Goal: Book appointment/travel/reservation

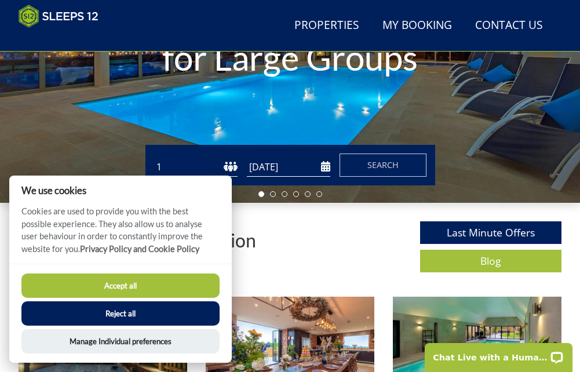
click at [201, 165] on select "1 2 3 4 5 6 7 8 9 10 11 12 13 14 15 16 17 18 19 20 21 22 23 24 25 26 27 28 29 3…" at bounding box center [195, 167] width 83 height 19
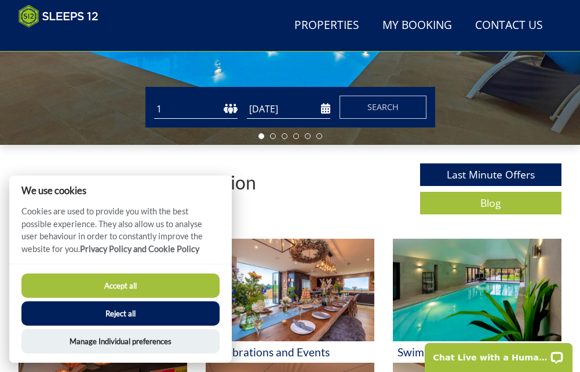
click at [201, 114] on select "1 2 3 4 5 6 7 8 9 10 11 12 13 14 15 16 17 18 19 20 21 22 23 24 25 26 27 28 29 3…" at bounding box center [195, 109] width 83 height 19
select select "14"
click at [154, 104] on select "1 2 3 4 5 6 7 8 9 10 11 12 13 14 15 16 17 18 19 20 21 22 23 24 25 26 27 28 29 3…" at bounding box center [195, 109] width 83 height 19
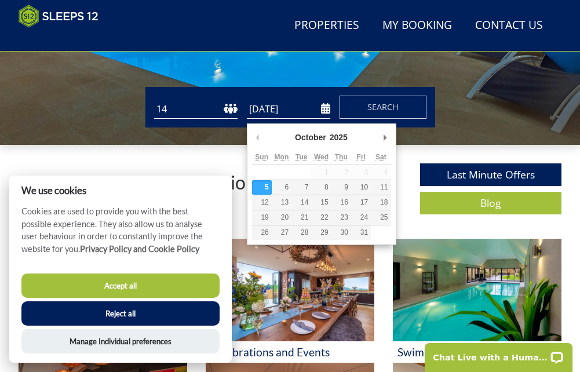
click at [261, 117] on input "[DATE]" at bounding box center [288, 109] width 83 height 19
type input "[DATE]"
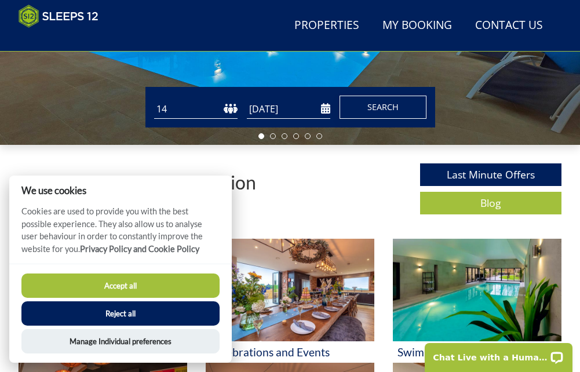
click at [390, 112] on span "Search" at bounding box center [383, 106] width 31 height 11
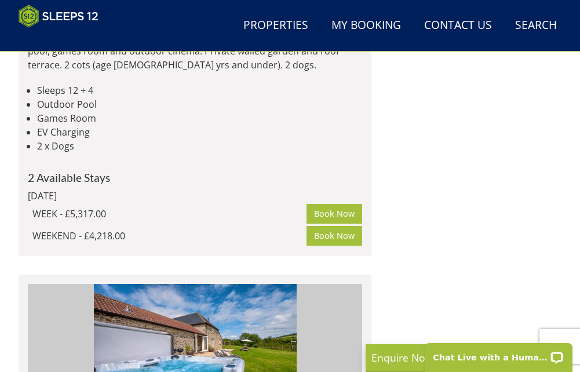
scroll to position [3173, 0]
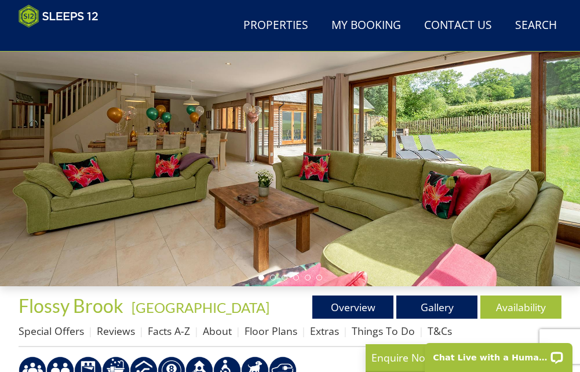
scroll to position [103, 0]
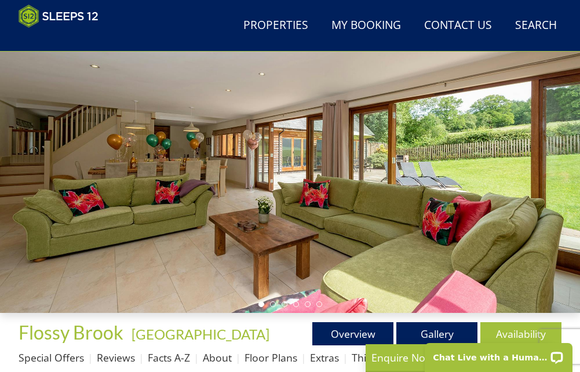
click at [437, 229] on div at bounding box center [290, 150] width 580 height 325
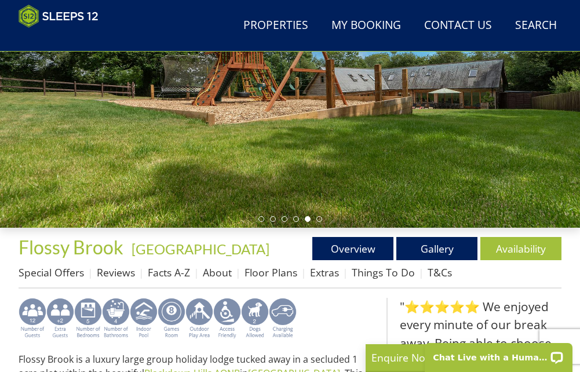
scroll to position [161, 0]
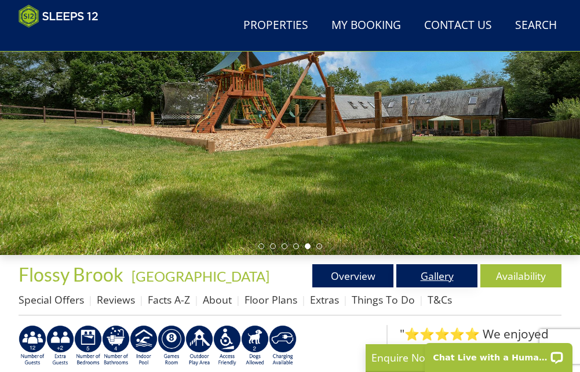
click at [451, 283] on link "Gallery" at bounding box center [437, 275] width 81 height 23
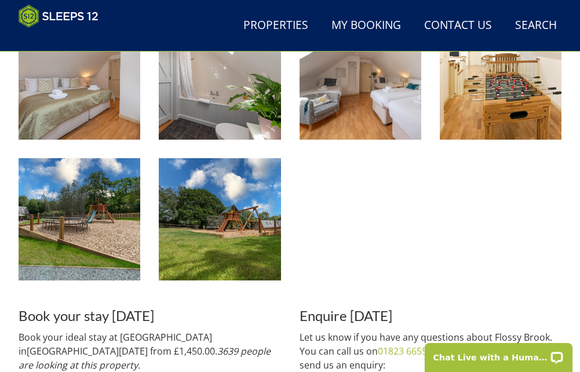
scroll to position [1089, 0]
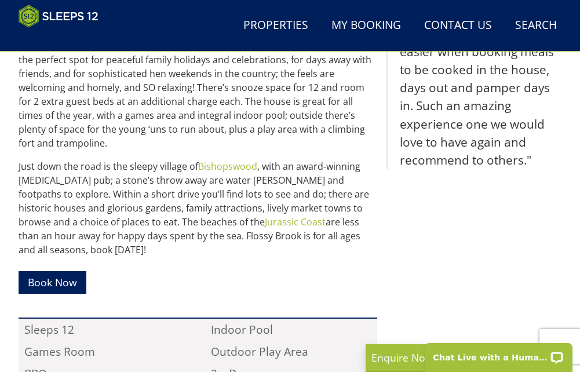
scroll to position [451, 0]
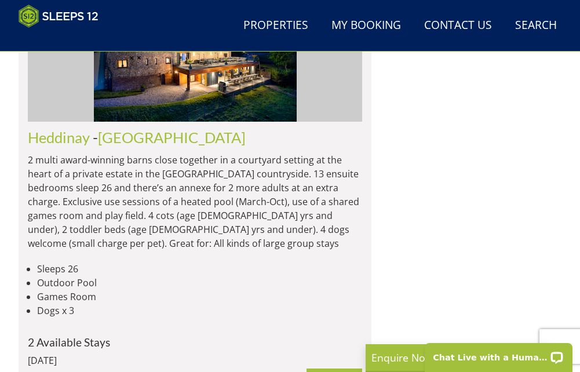
scroll to position [0, 8362]
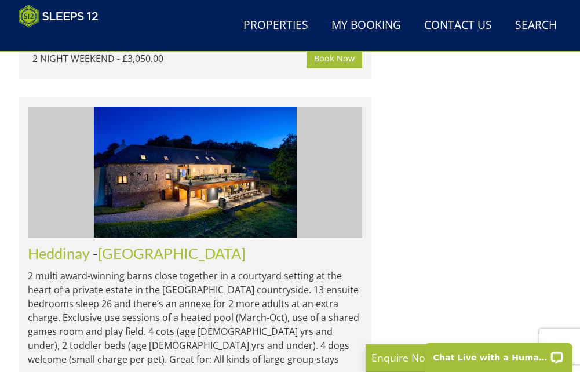
scroll to position [0, 669]
select select "14"
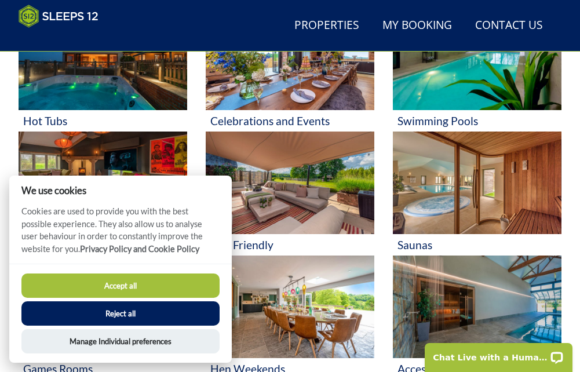
scroll to position [503, 0]
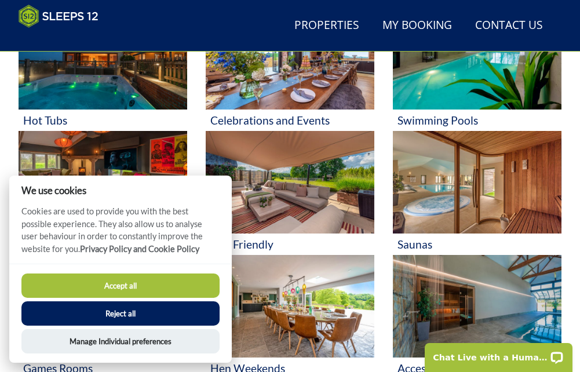
click at [171, 290] on button "Accept all" at bounding box center [120, 286] width 198 height 24
click at [168, 283] on button "Accept all" at bounding box center [120, 286] width 198 height 24
click at [158, 291] on button "Accept all" at bounding box center [120, 286] width 198 height 24
click at [153, 307] on button "Reject all" at bounding box center [120, 313] width 198 height 24
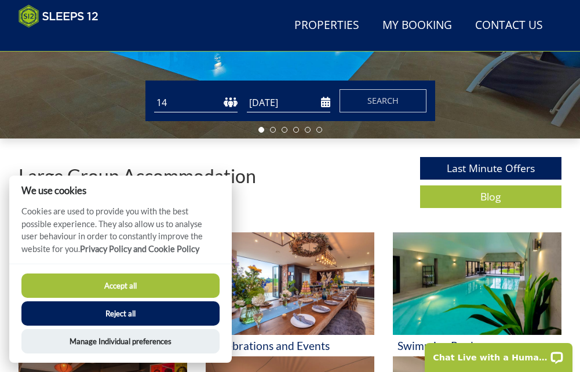
scroll to position [271, 0]
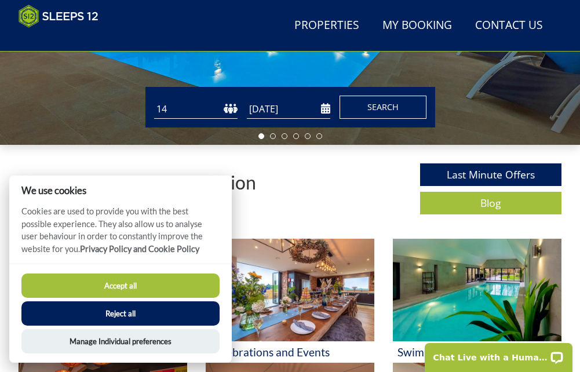
click at [384, 104] on button "Search" at bounding box center [383, 107] width 87 height 23
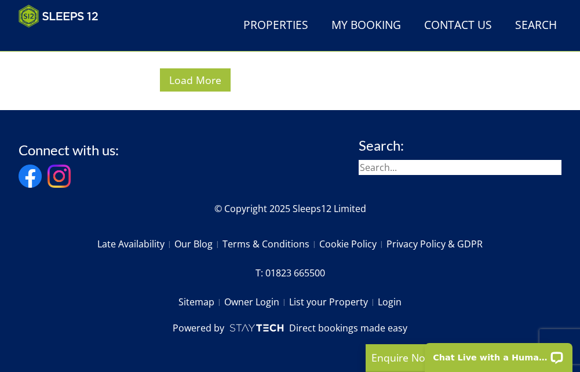
scroll to position [11336, 0]
click at [175, 87] on span "Load More" at bounding box center [195, 80] width 52 height 14
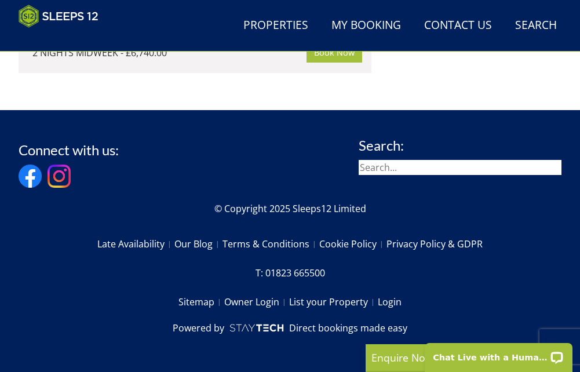
scroll to position [10814, 0]
click at [303, 17] on link "Properties" at bounding box center [276, 26] width 74 height 26
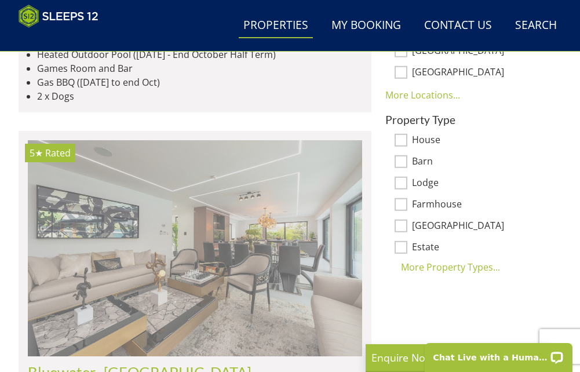
scroll to position [801, 0]
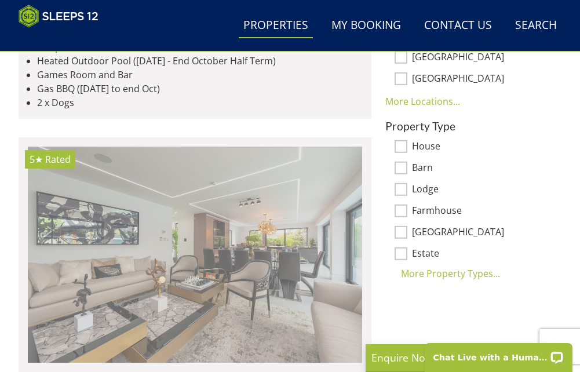
click at [345, 199] on img at bounding box center [195, 255] width 334 height 216
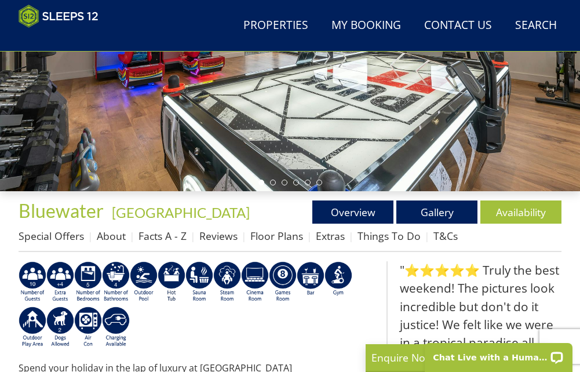
scroll to position [283, 0]
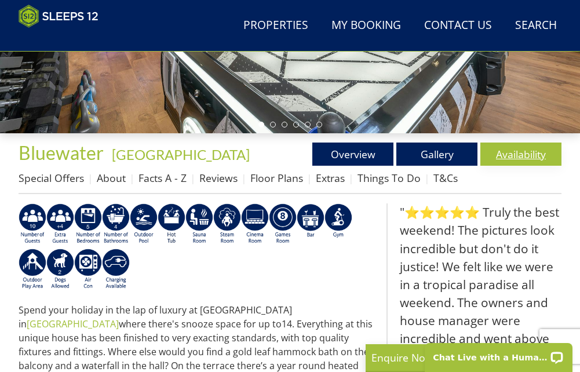
click at [554, 159] on link "Availability" at bounding box center [521, 154] width 81 height 23
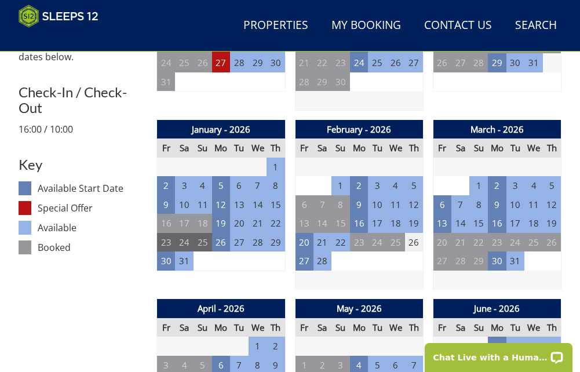
scroll to position [572, 0]
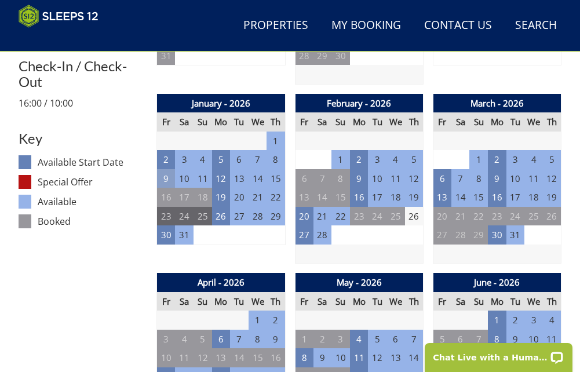
click at [168, 187] on td "9" at bounding box center [166, 178] width 19 height 19
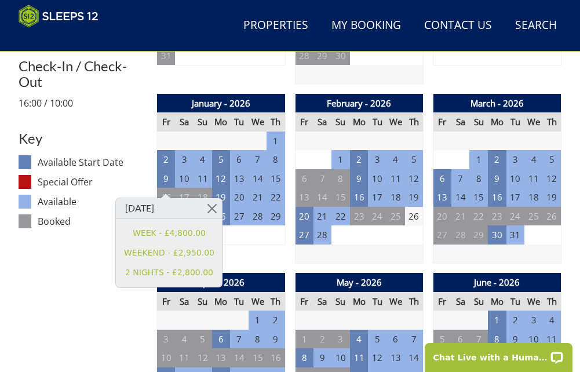
click at [206, 181] on td "11" at bounding box center [203, 178] width 19 height 19
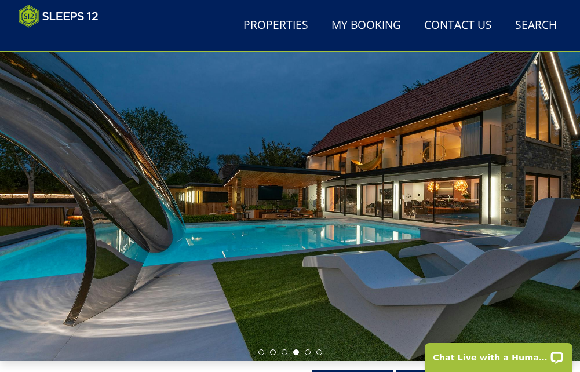
scroll to position [54, 0]
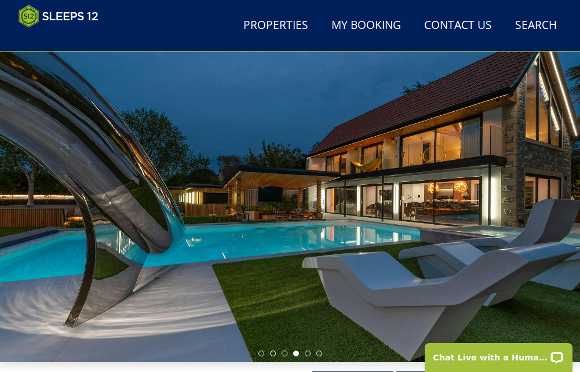
drag, startPoint x: 299, startPoint y: 210, endPoint x: 221, endPoint y: 201, distance: 77.7
click at [220, 202] on div at bounding box center [290, 199] width 580 height 325
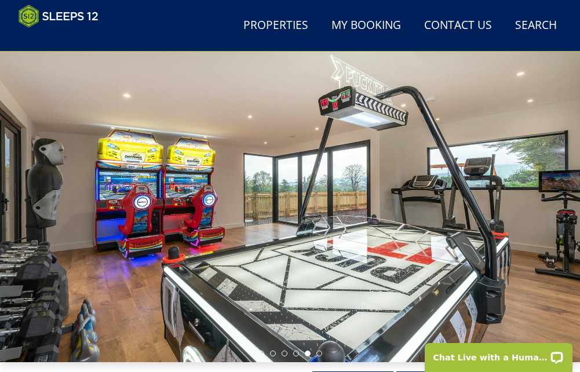
click at [268, 203] on div at bounding box center [290, 199] width 580 height 325
click at [406, 209] on div at bounding box center [290, 199] width 580 height 325
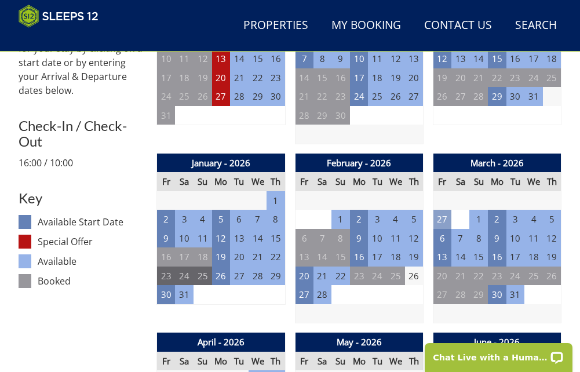
scroll to position [518, 0]
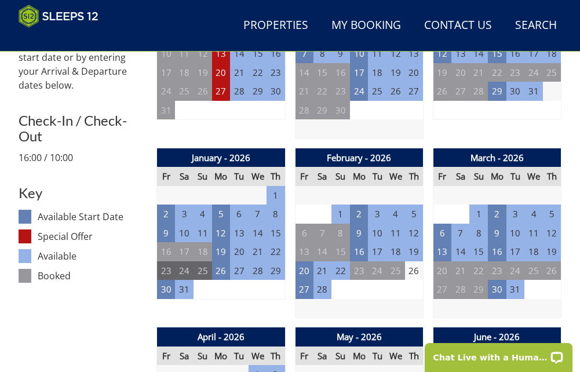
click at [167, 281] on td "23" at bounding box center [166, 270] width 19 height 19
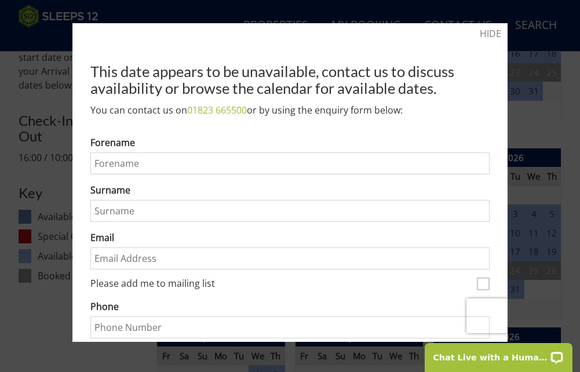
click at [514, 32] on div at bounding box center [290, 186] width 580 height 372
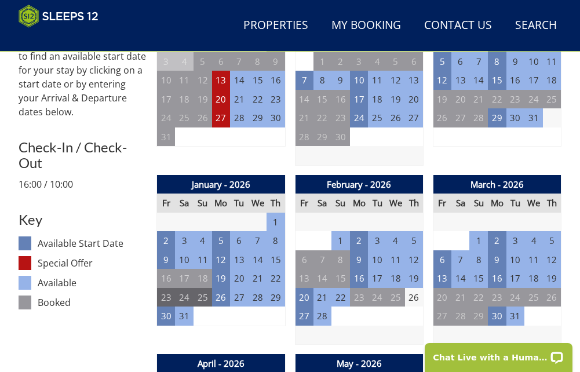
scroll to position [460, 0]
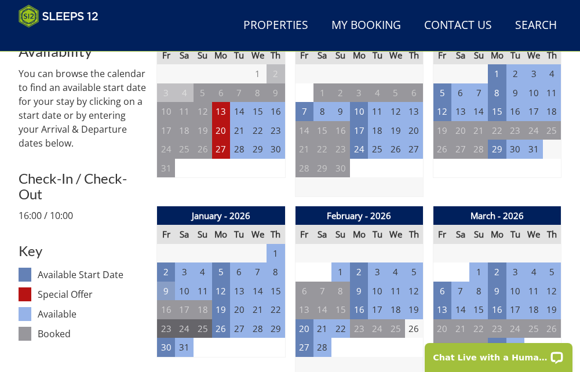
click at [168, 292] on td "9" at bounding box center [166, 291] width 19 height 19
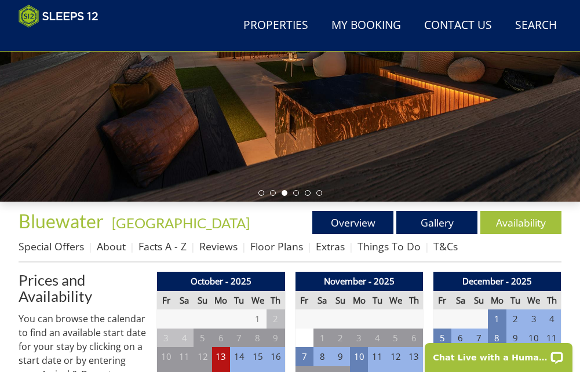
scroll to position [54, 0]
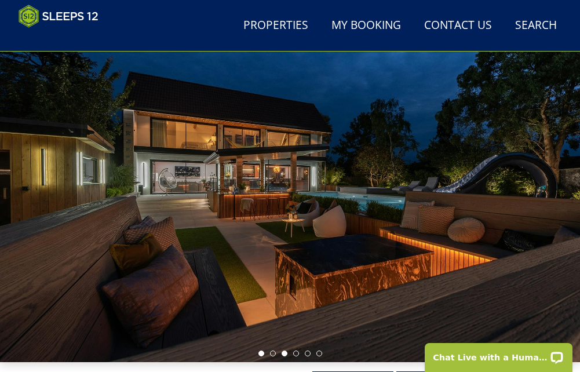
click at [263, 357] on li at bounding box center [262, 354] width 6 height 6
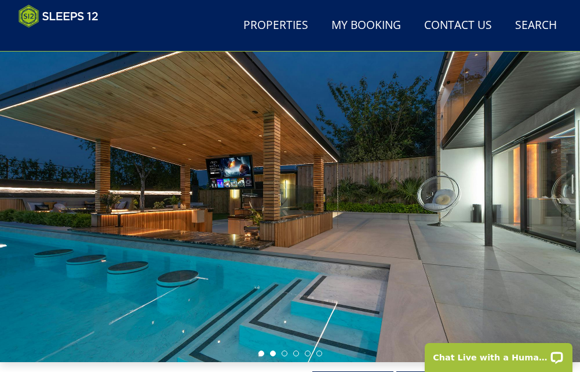
click at [270, 357] on li at bounding box center [273, 354] width 6 height 6
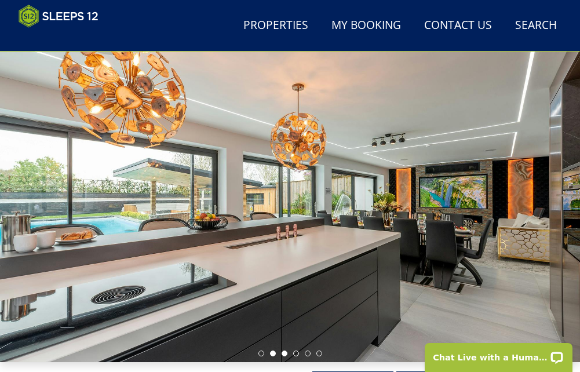
click at [283, 357] on li at bounding box center [285, 354] width 6 height 6
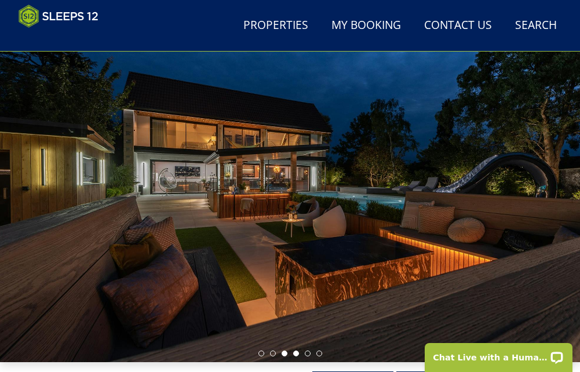
click at [294, 357] on li at bounding box center [296, 354] width 6 height 6
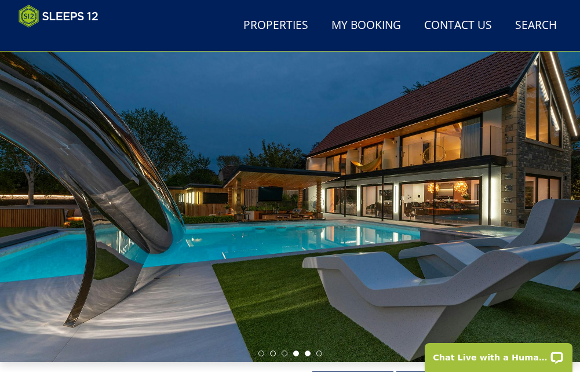
click at [307, 357] on li at bounding box center [308, 354] width 6 height 6
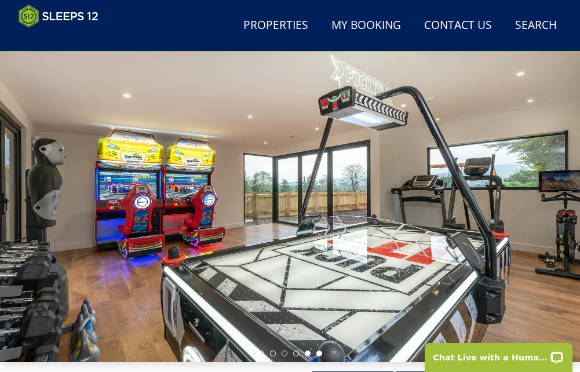
click at [318, 357] on li at bounding box center [320, 354] width 6 height 6
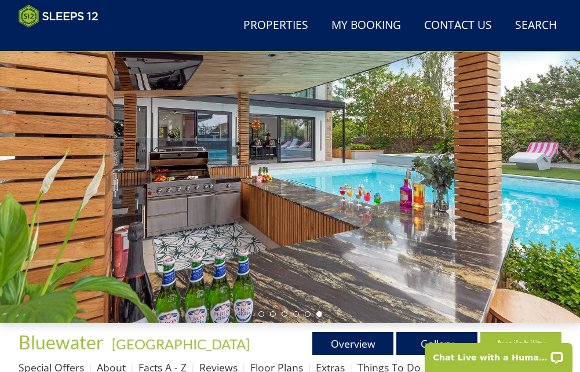
scroll to position [112, 0]
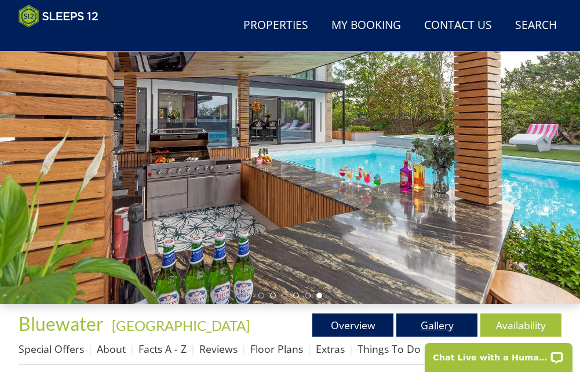
click at [408, 321] on link "Gallery" at bounding box center [437, 325] width 81 height 23
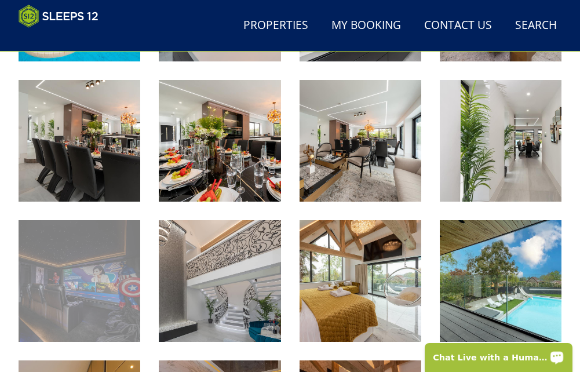
scroll to position [854, 0]
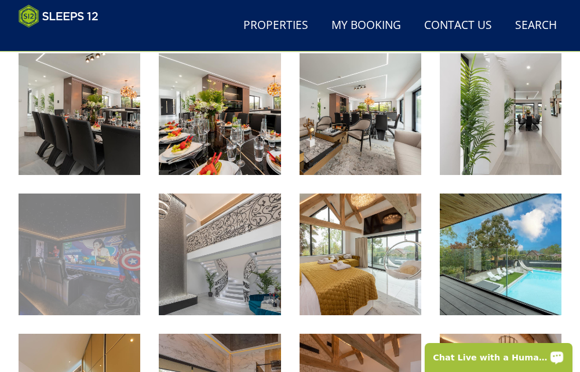
click at [96, 263] on img at bounding box center [80, 255] width 122 height 122
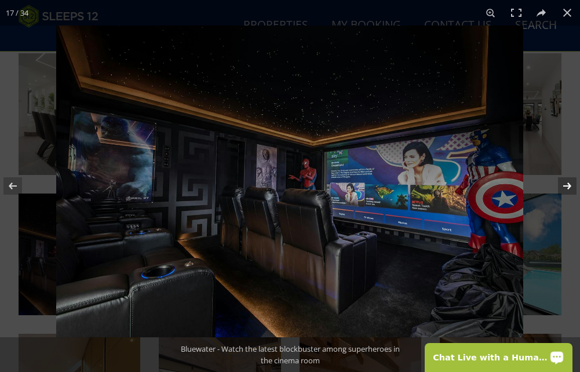
click at [562, 181] on button at bounding box center [560, 186] width 41 height 58
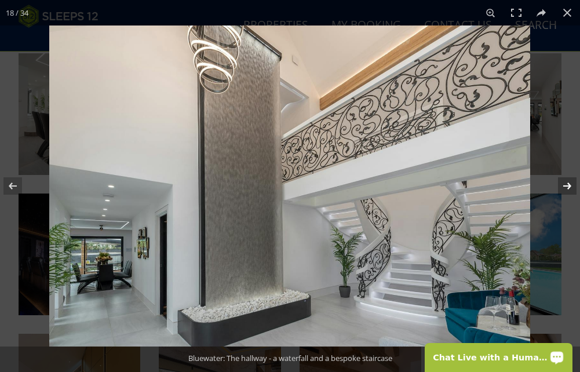
click at [562, 181] on button at bounding box center [560, 186] width 41 height 58
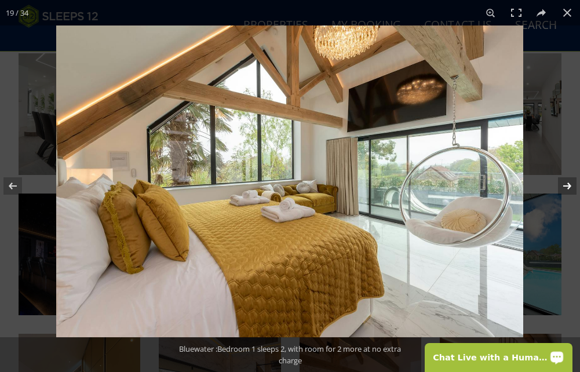
click at [566, 181] on button at bounding box center [560, 186] width 41 height 58
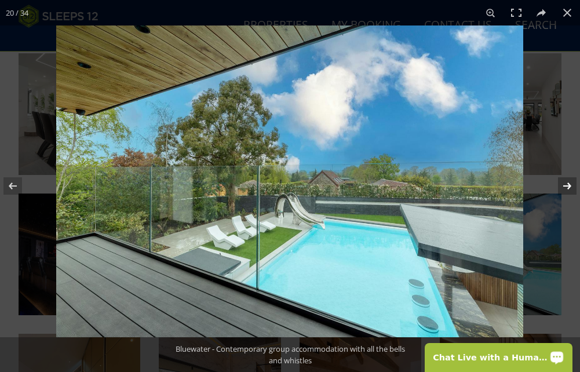
click at [566, 181] on button at bounding box center [560, 186] width 41 height 58
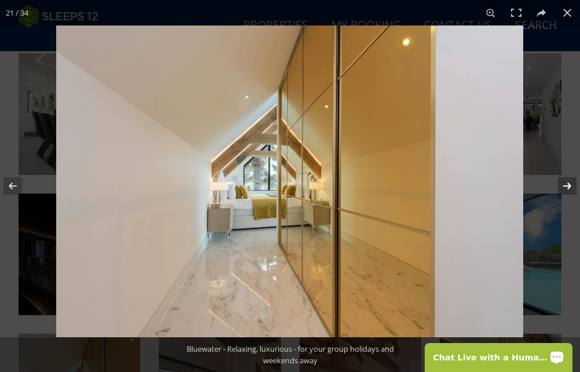
click at [566, 181] on button at bounding box center [560, 186] width 41 height 58
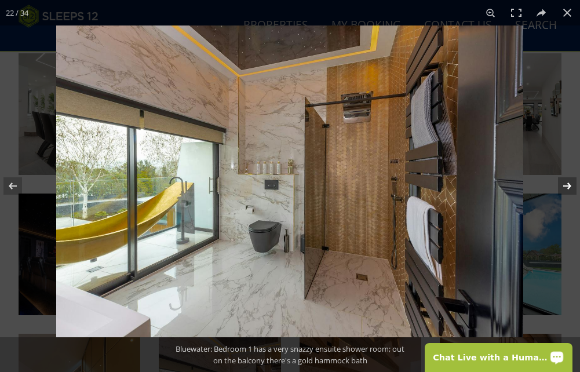
click at [566, 181] on button at bounding box center [560, 186] width 41 height 58
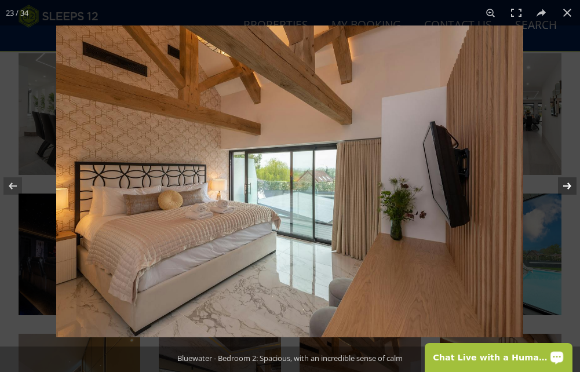
click at [566, 181] on button at bounding box center [560, 186] width 41 height 58
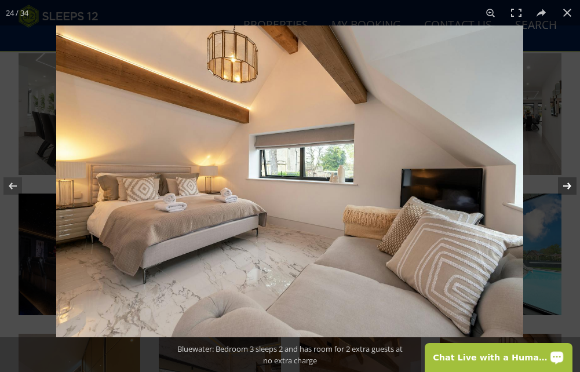
click at [566, 181] on button at bounding box center [560, 186] width 41 height 58
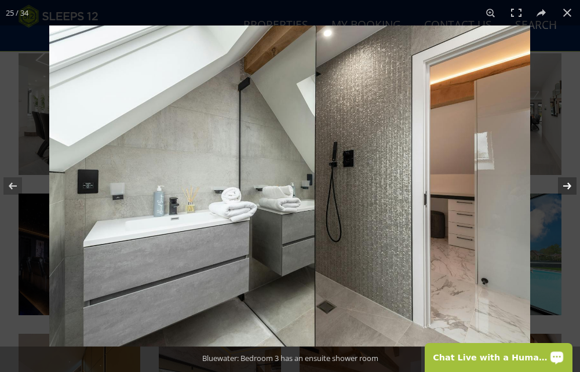
click at [566, 181] on button at bounding box center [560, 186] width 41 height 58
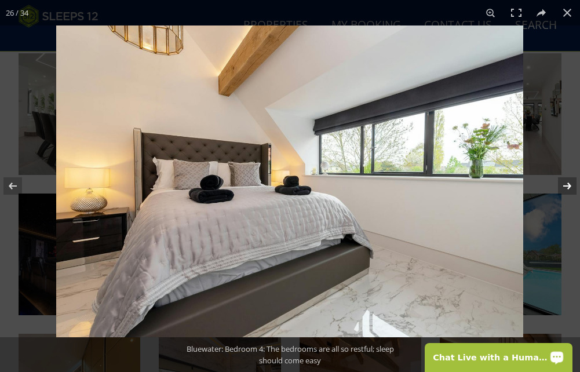
click at [566, 181] on button at bounding box center [560, 186] width 41 height 58
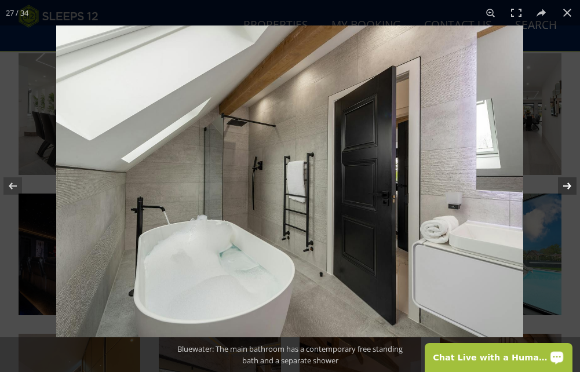
click at [566, 181] on button at bounding box center [560, 186] width 41 height 58
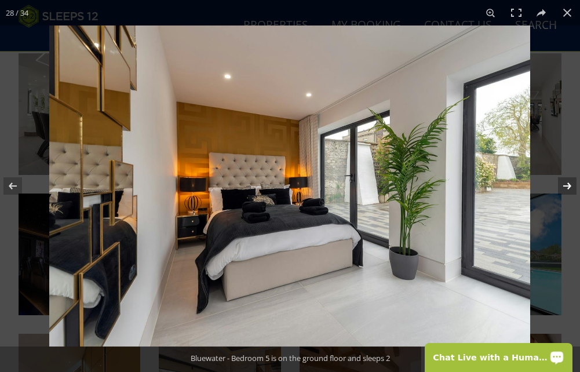
click at [566, 181] on button at bounding box center [560, 186] width 41 height 58
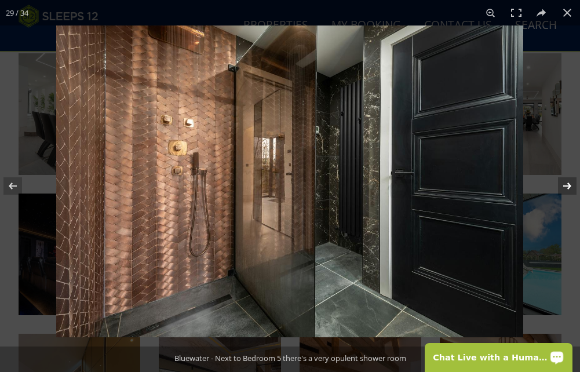
click at [566, 181] on button at bounding box center [560, 186] width 41 height 58
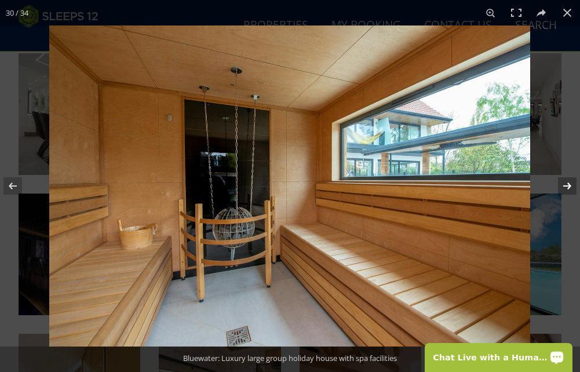
click at [566, 181] on button at bounding box center [560, 186] width 41 height 58
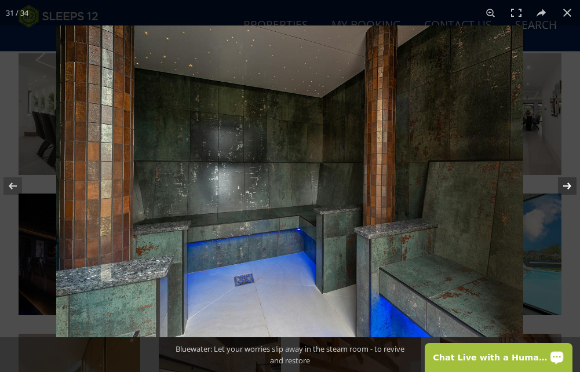
click at [566, 181] on button at bounding box center [560, 186] width 41 height 58
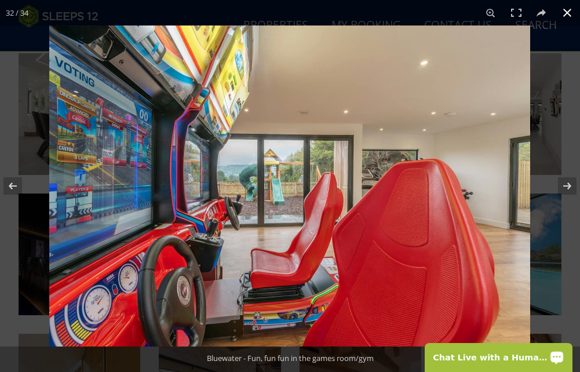
click at [568, 6] on button at bounding box center [568, 13] width 26 height 26
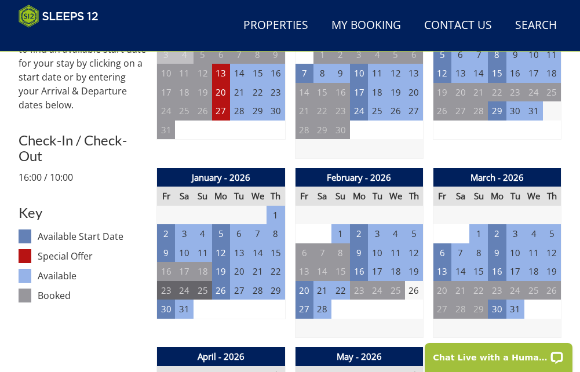
scroll to position [518, 0]
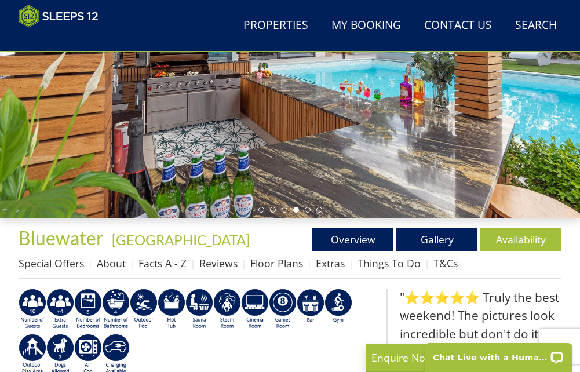
scroll to position [155, 0]
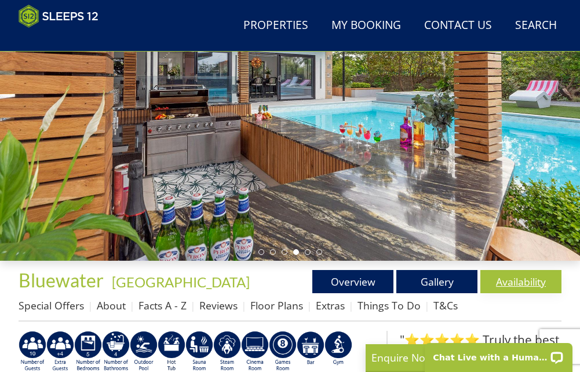
click at [504, 293] on link "Availability" at bounding box center [521, 281] width 81 height 23
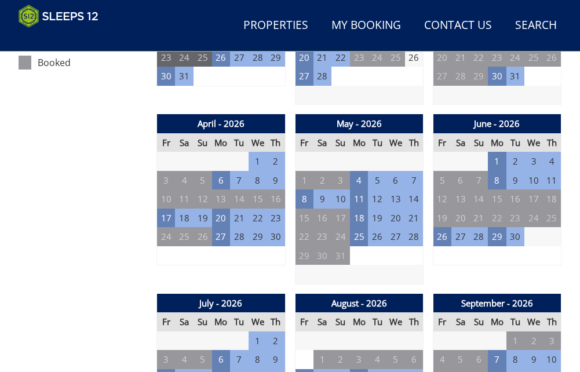
scroll to position [853, 0]
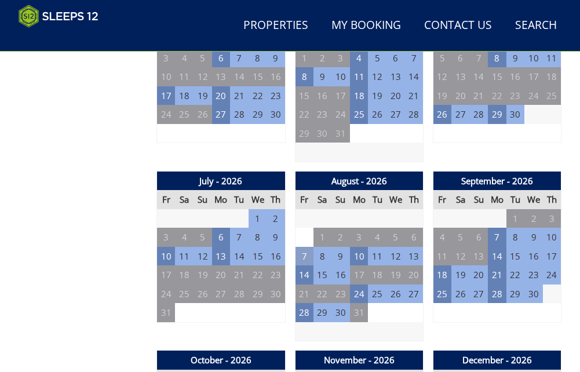
click at [307, 259] on td "7" at bounding box center [304, 256] width 19 height 19
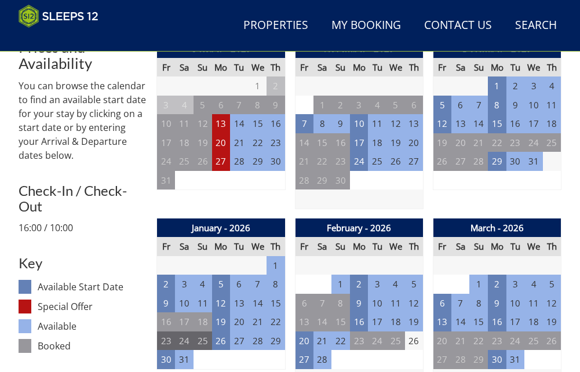
scroll to position [505, 0]
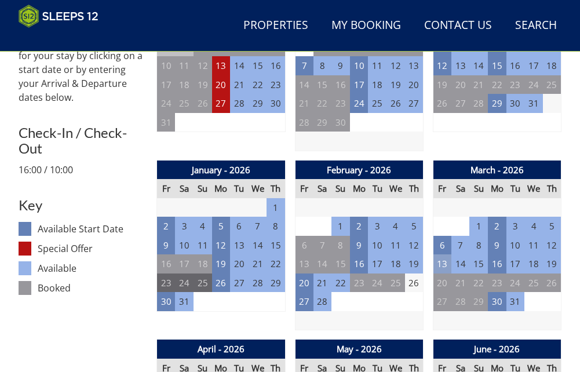
click at [443, 274] on td "13" at bounding box center [442, 263] width 19 height 19
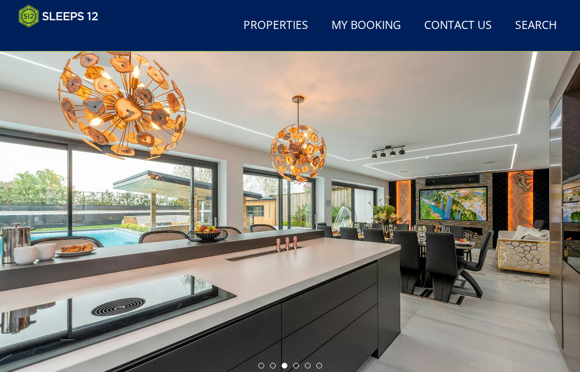
scroll to position [158, 0]
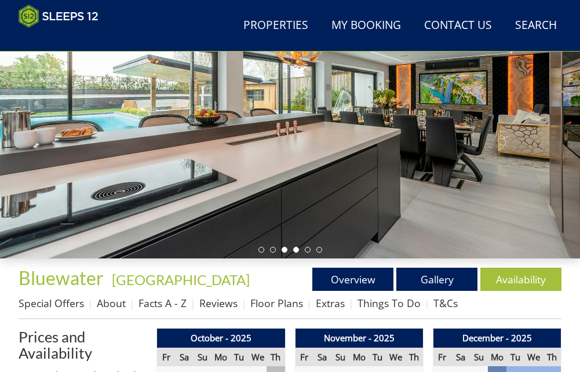
click at [295, 253] on li at bounding box center [296, 250] width 6 height 6
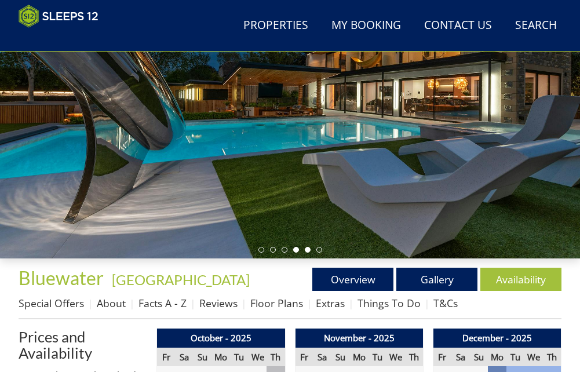
click at [305, 253] on li at bounding box center [308, 250] width 6 height 6
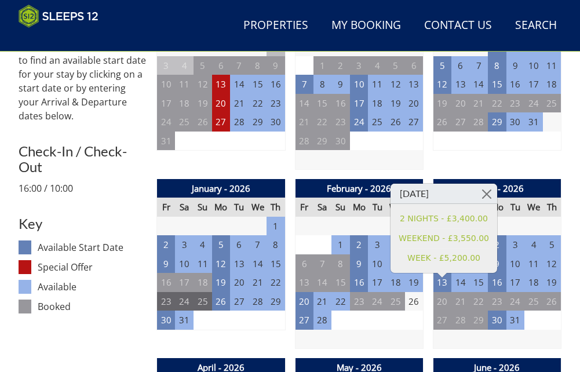
scroll to position [505, 0]
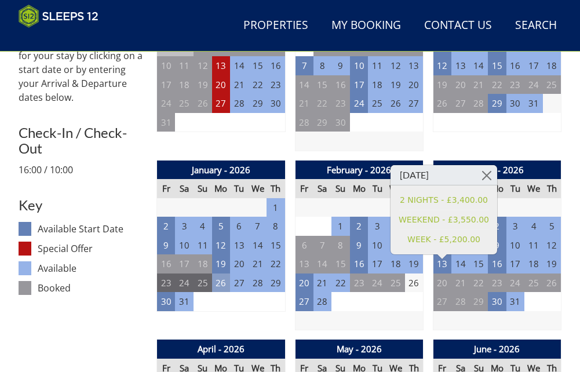
click at [217, 285] on td "26" at bounding box center [221, 283] width 19 height 19
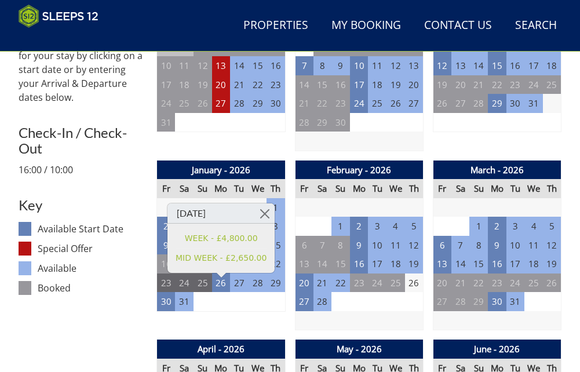
click at [168, 287] on td "23" at bounding box center [166, 283] width 19 height 19
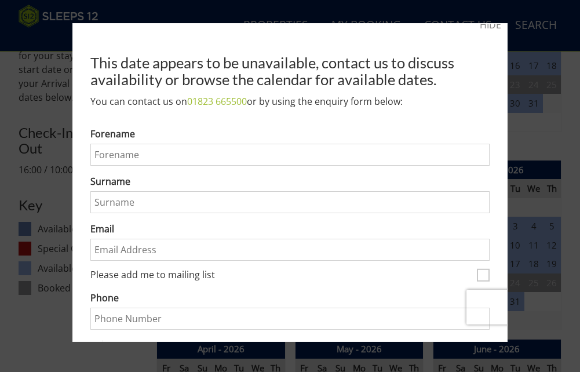
scroll to position [0, 0]
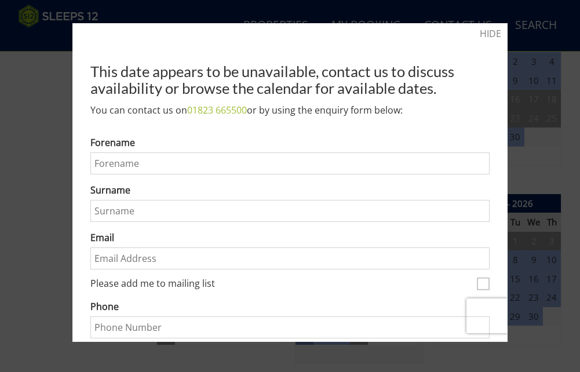
click at [580, 81] on div at bounding box center [290, 186] width 580 height 372
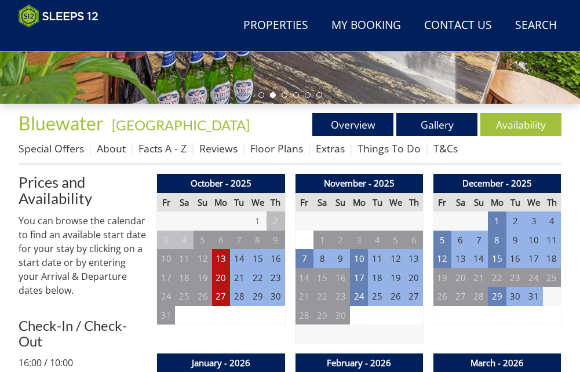
scroll to position [309, 0]
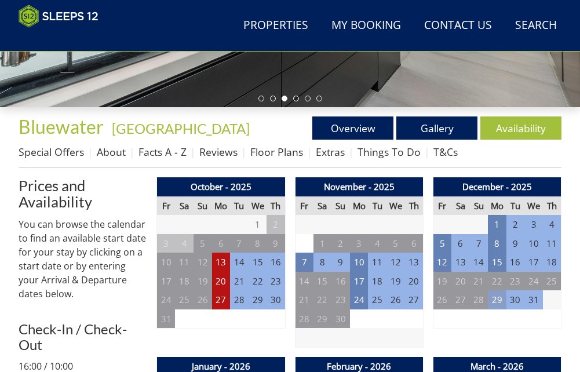
click at [496, 304] on td "29" at bounding box center [497, 299] width 19 height 19
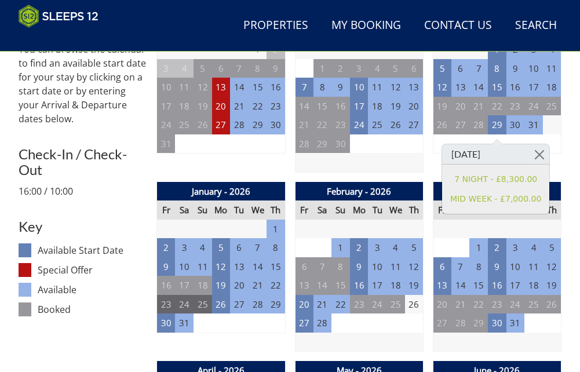
scroll to position [599, 0]
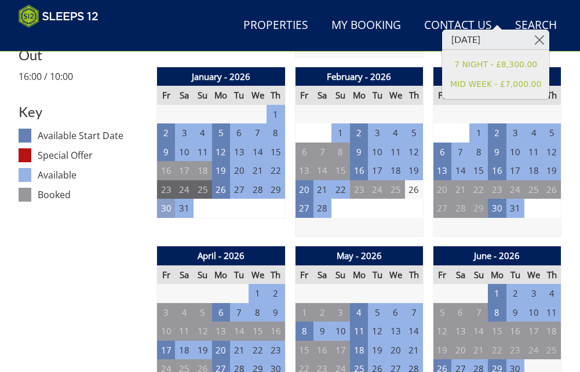
click at [169, 214] on td "30" at bounding box center [166, 208] width 19 height 19
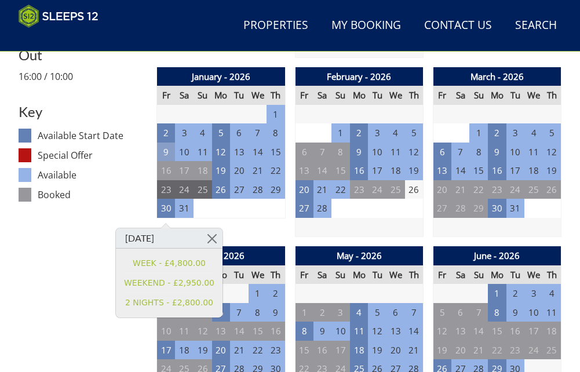
click at [158, 159] on td "9" at bounding box center [166, 152] width 19 height 19
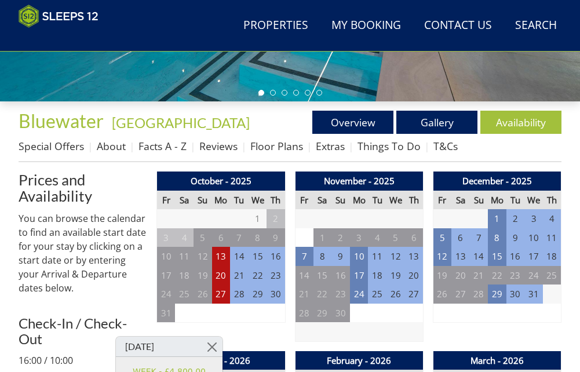
scroll to position [309, 0]
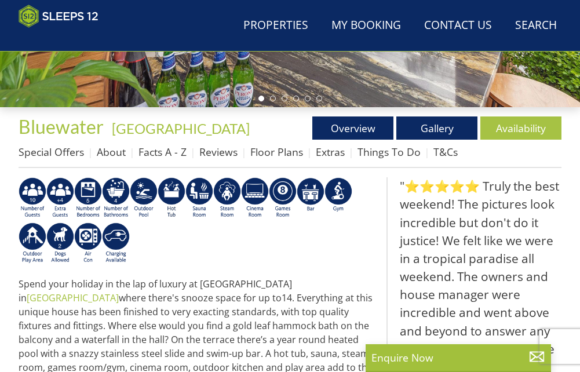
scroll to position [155, 0]
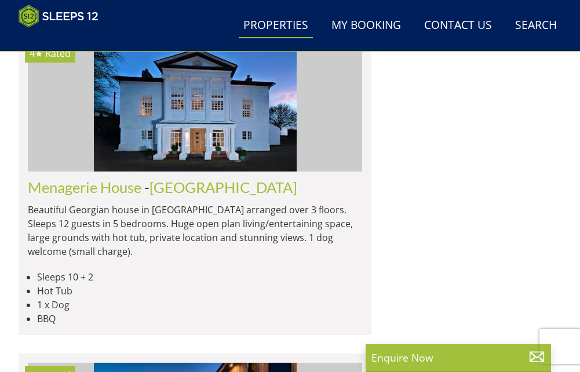
scroll to position [4511, 0]
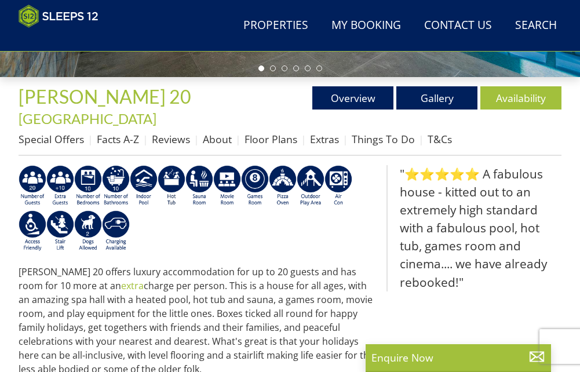
scroll to position [286, 0]
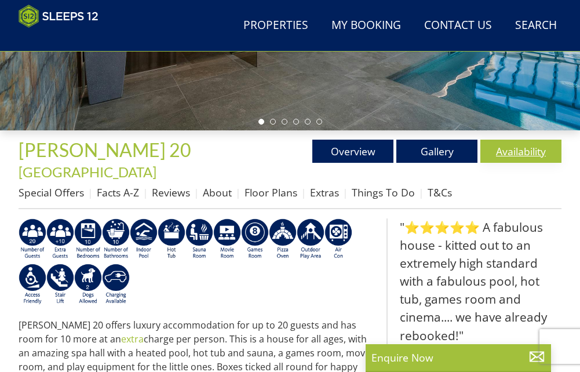
click at [533, 149] on link "Availability" at bounding box center [521, 151] width 81 height 23
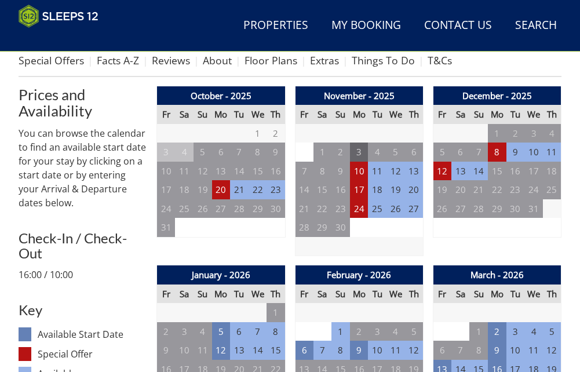
scroll to position [518, 0]
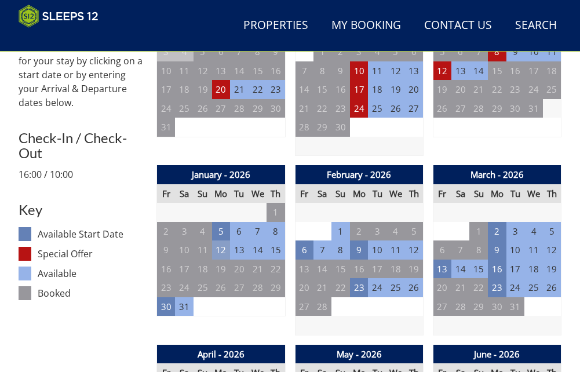
click at [221, 241] on td "12" at bounding box center [221, 250] width 19 height 19
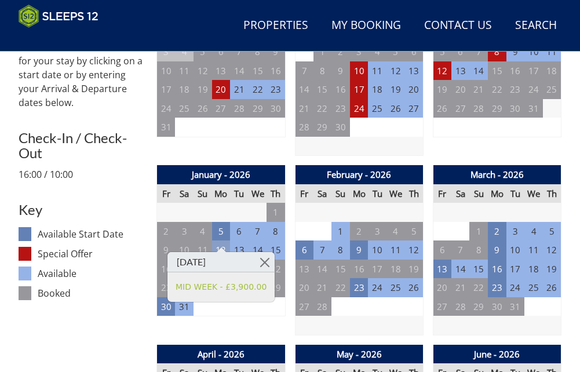
click at [225, 241] on td "12" at bounding box center [221, 250] width 19 height 19
click at [308, 243] on td "6" at bounding box center [304, 250] width 19 height 19
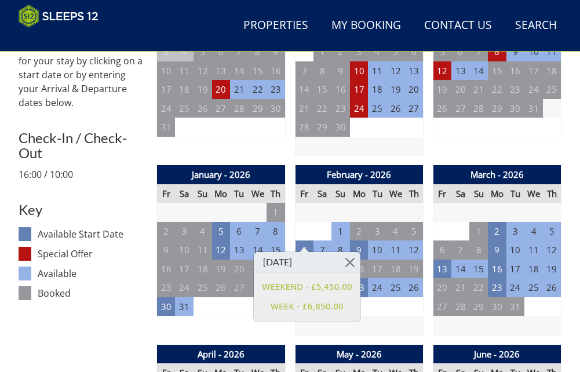
drag, startPoint x: 308, startPoint y: 243, endPoint x: 206, endPoint y: 305, distance: 119.4
click at [205, 307] on div "January - 2026 Fr Sa Su Mo Tu We Th 26 27 28 29 30 31 1 2 3 4 5 6 7 8 9 10" at bounding box center [221, 250] width 129 height 170
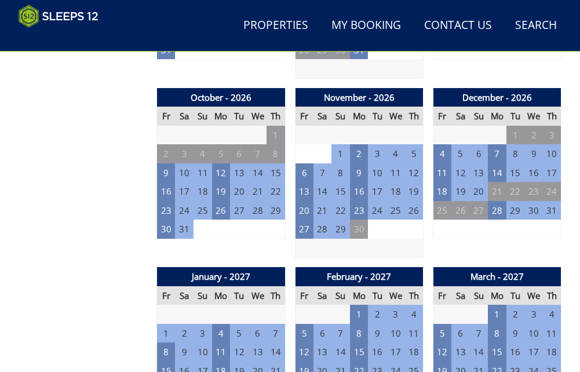
scroll to position [1098, 0]
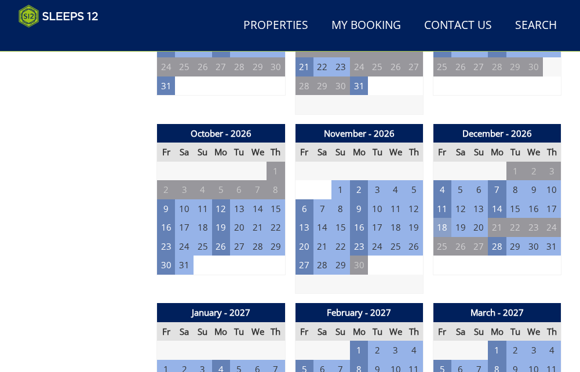
click at [448, 220] on td "18" at bounding box center [442, 227] width 19 height 19
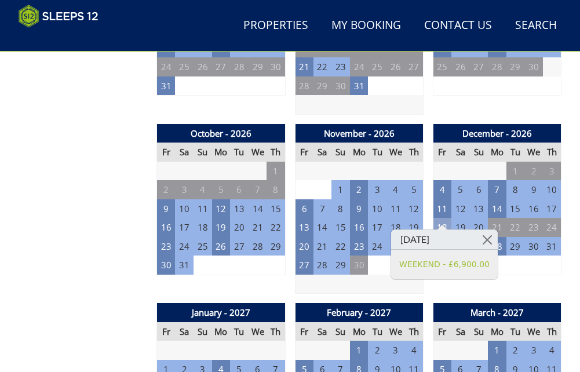
click at [448, 220] on td "18" at bounding box center [442, 227] width 19 height 19
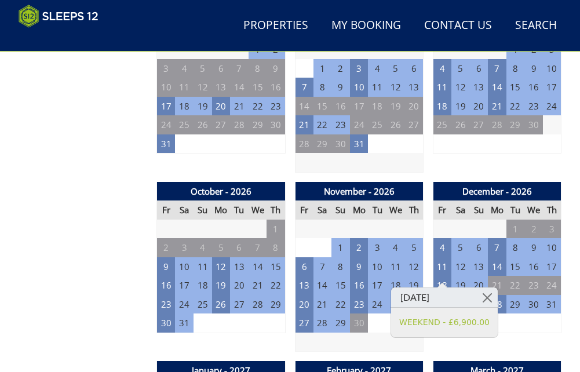
scroll to position [924, 0]
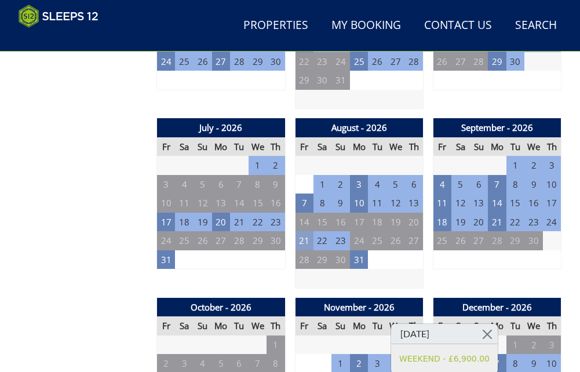
click at [300, 231] on td "21" at bounding box center [304, 240] width 19 height 19
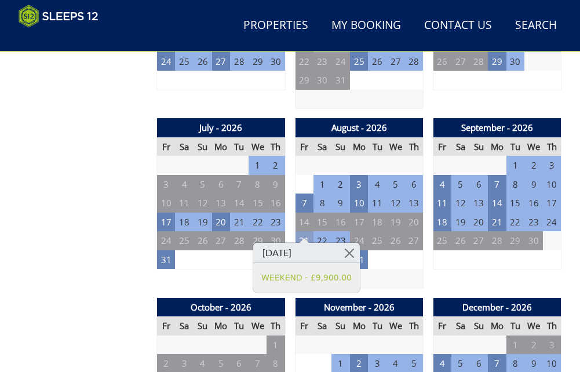
click at [301, 231] on td "21" at bounding box center [304, 240] width 19 height 19
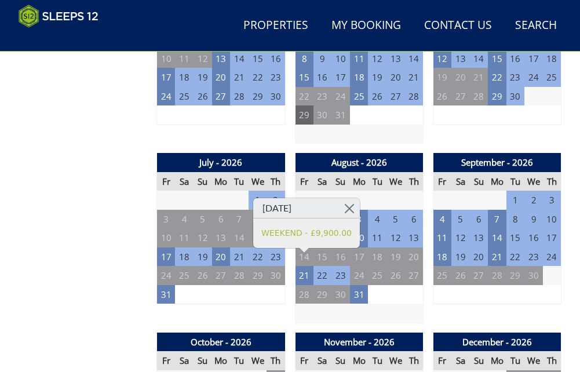
scroll to position [750, 0]
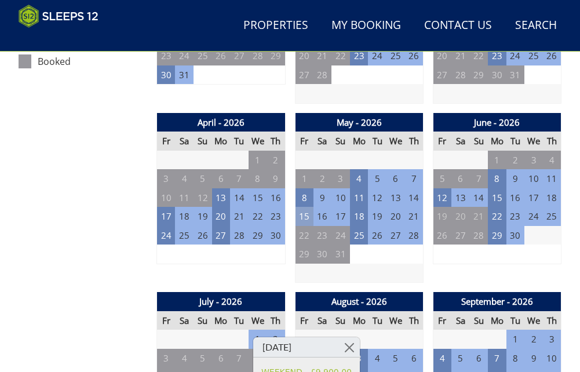
click at [308, 207] on td "15" at bounding box center [304, 216] width 19 height 19
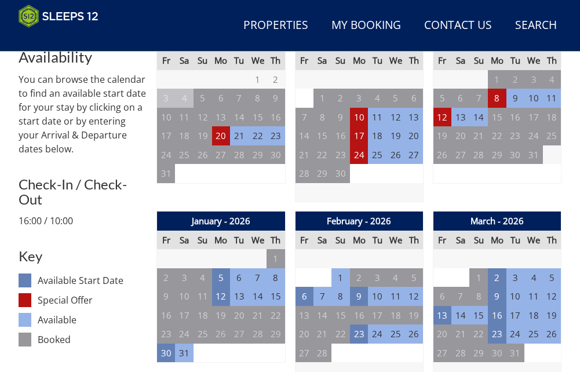
scroll to position [460, 0]
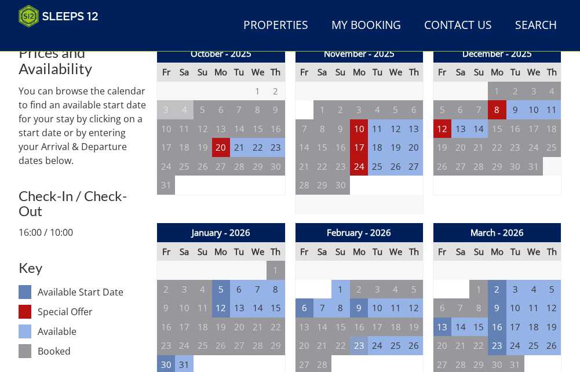
click at [360, 336] on td "23" at bounding box center [359, 345] width 19 height 19
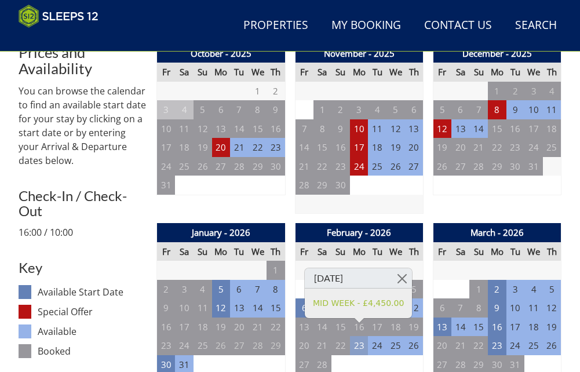
click at [359, 336] on td "23" at bounding box center [359, 345] width 19 height 19
click at [449, 318] on td "13" at bounding box center [442, 327] width 19 height 19
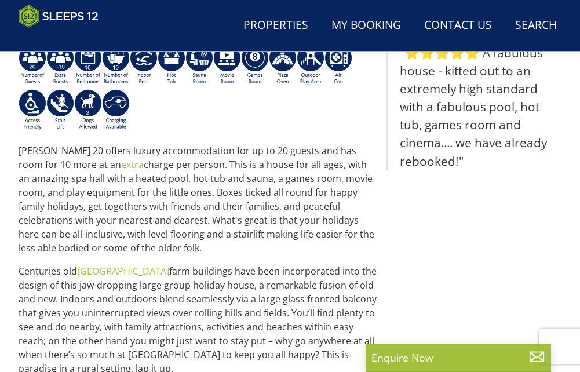
scroll to position [286, 0]
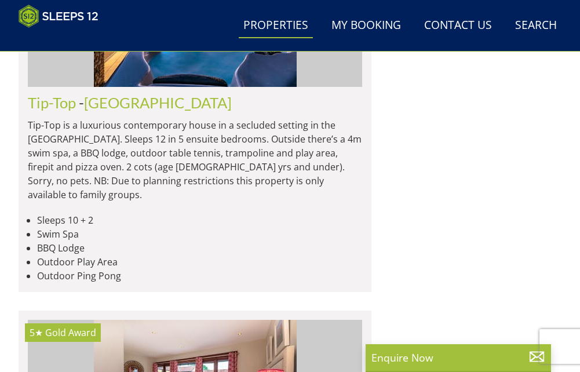
scroll to position [0, 4348]
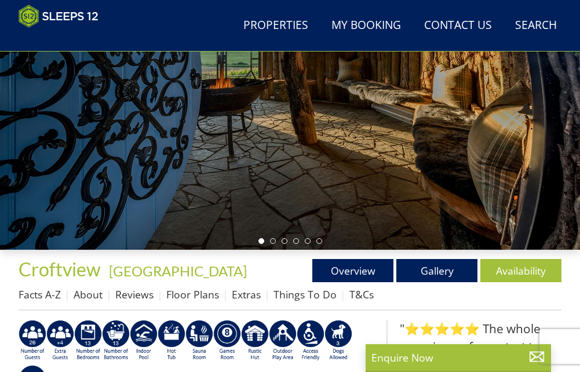
scroll to position [170, 0]
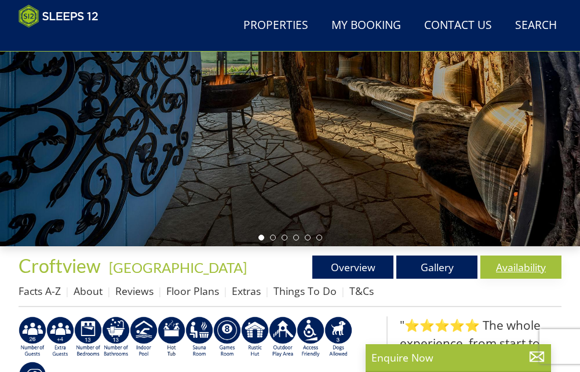
click at [492, 261] on link "Availability" at bounding box center [521, 267] width 81 height 23
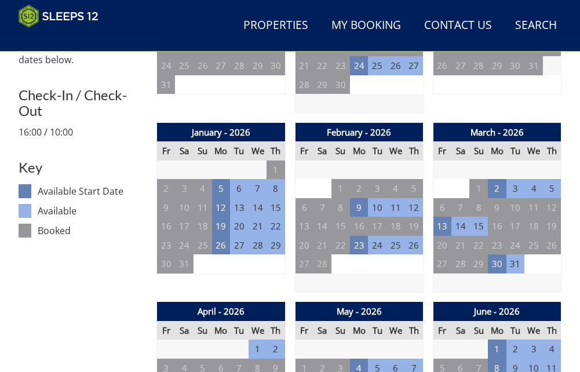
scroll to position [569, 0]
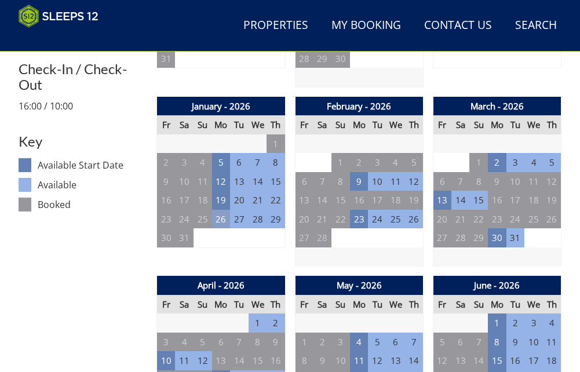
click at [221, 229] on td "26" at bounding box center [221, 219] width 19 height 19
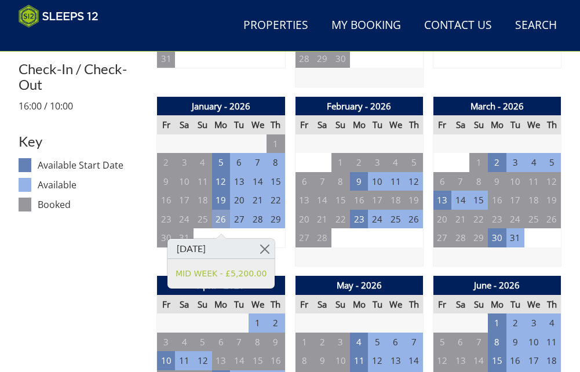
click at [223, 225] on td "26" at bounding box center [221, 219] width 19 height 19
click at [450, 208] on td "13" at bounding box center [442, 200] width 19 height 19
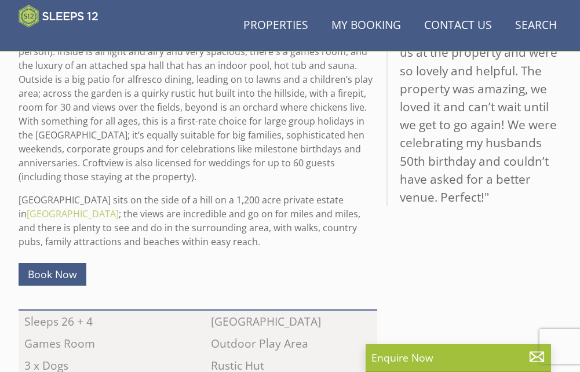
scroll to position [170, 0]
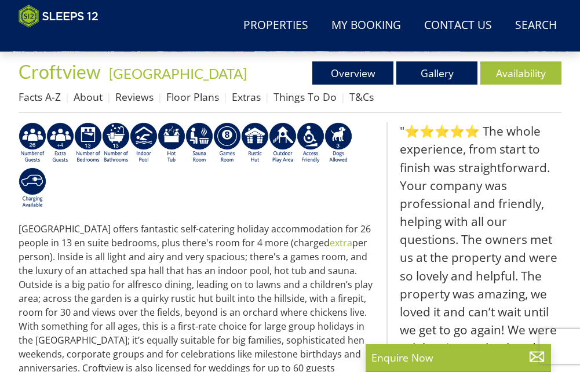
scroll to position [576, 0]
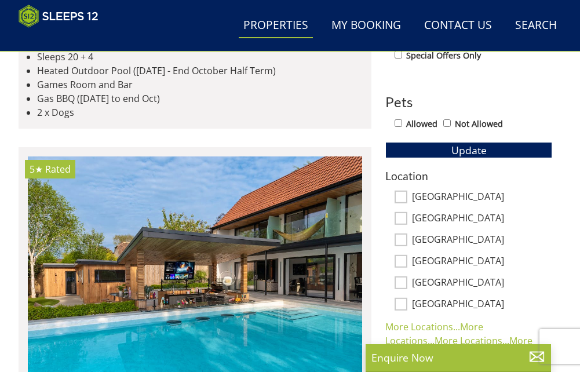
scroll to position [4917, 0]
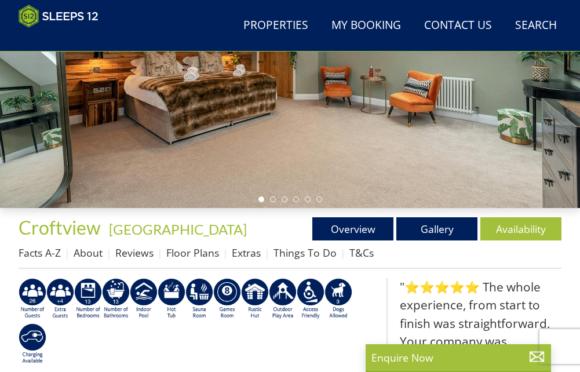
scroll to position [228, 0]
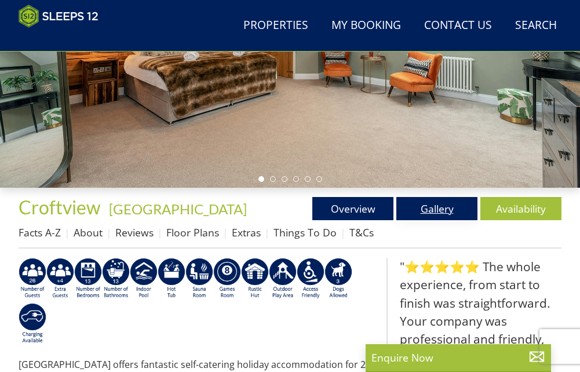
click at [419, 213] on link "Gallery" at bounding box center [437, 208] width 81 height 23
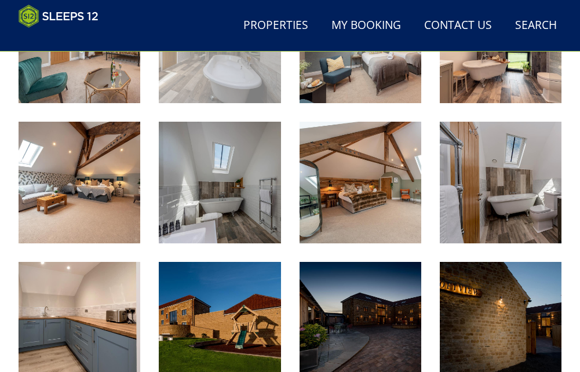
scroll to position [1911, 0]
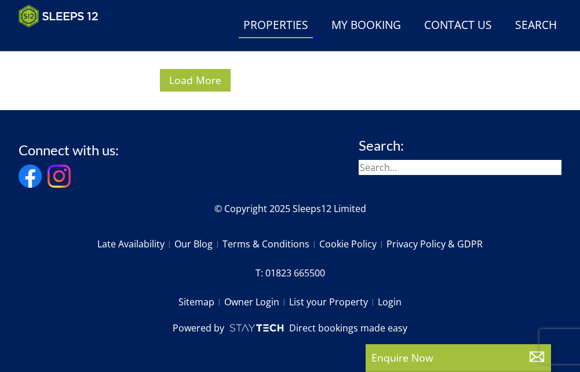
scroll to position [9167, 0]
click at [230, 92] on form "Load More" at bounding box center [195, 80] width 353 height 23
click at [227, 92] on button "Load More" at bounding box center [195, 80] width 71 height 23
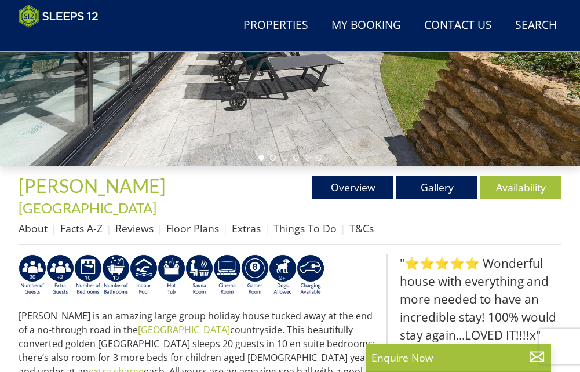
scroll to position [286, 0]
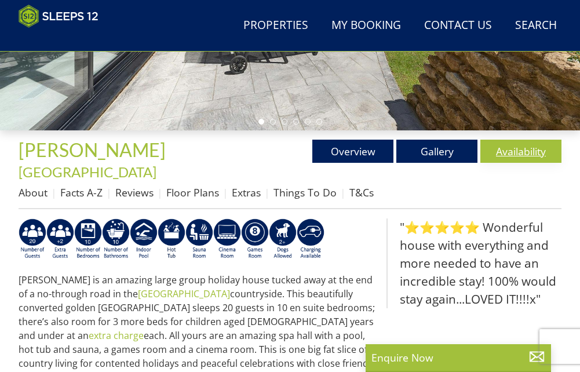
click at [497, 148] on link "Availability" at bounding box center [521, 151] width 81 height 23
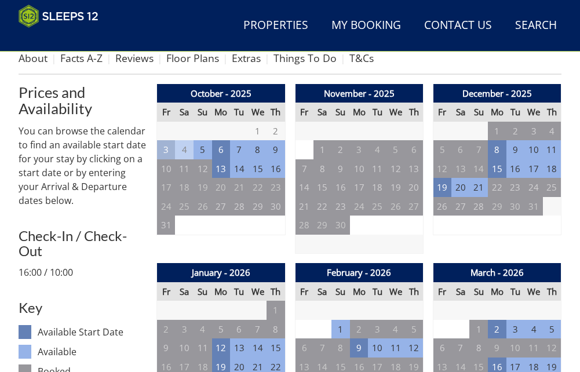
scroll to position [400, 0]
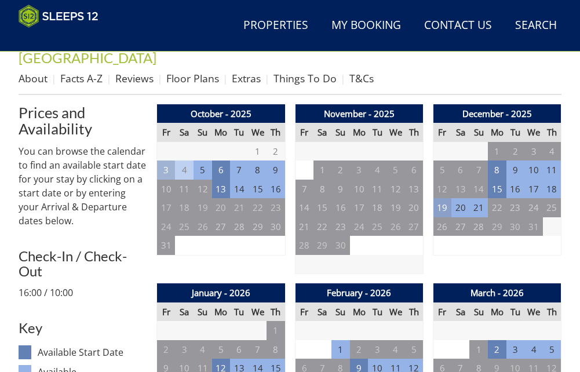
click at [441, 198] on td "19" at bounding box center [442, 207] width 19 height 19
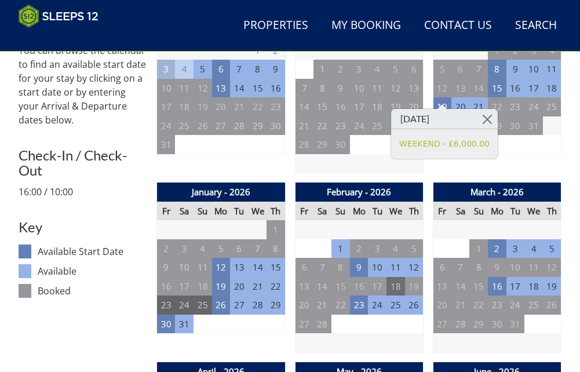
scroll to position [516, 0]
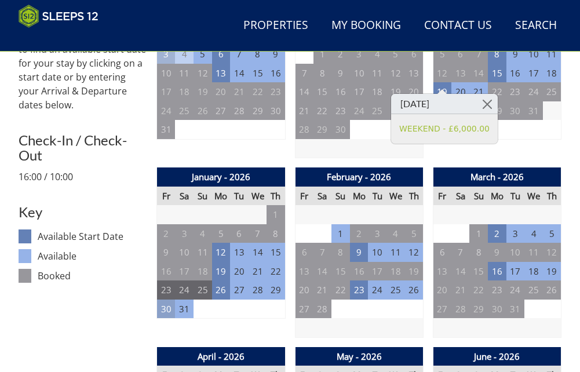
click at [162, 300] on td "30" at bounding box center [166, 309] width 19 height 19
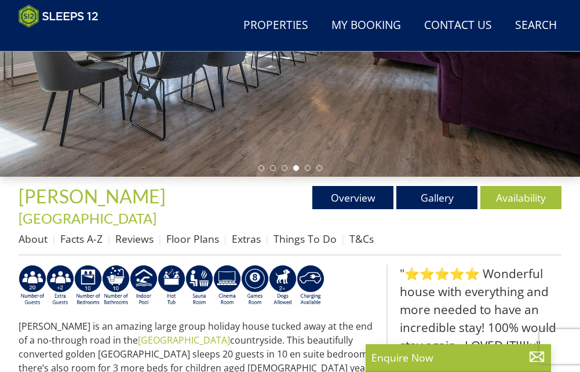
scroll to position [170, 0]
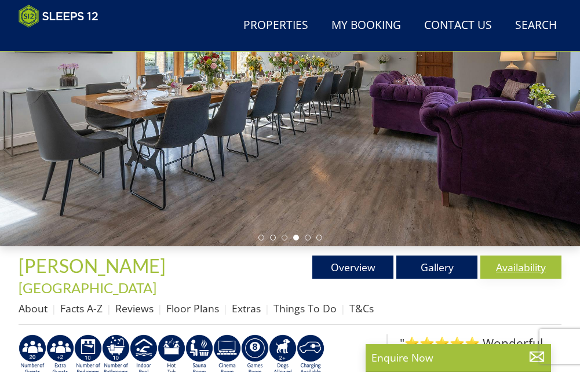
click at [495, 268] on link "Availability" at bounding box center [521, 267] width 81 height 23
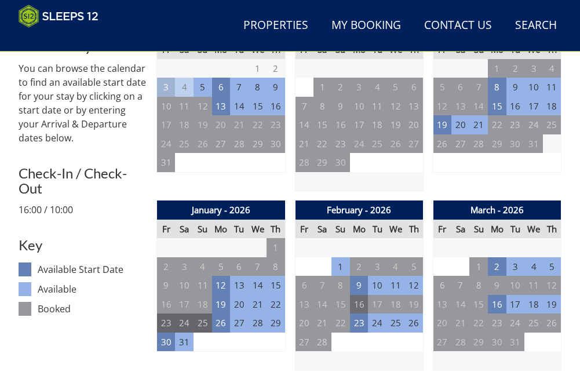
scroll to position [503, 0]
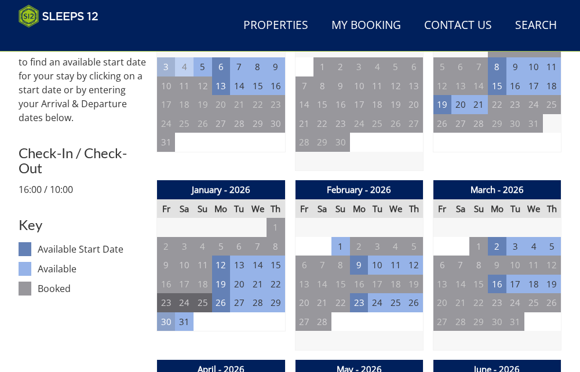
click at [171, 312] on td "30" at bounding box center [166, 321] width 19 height 19
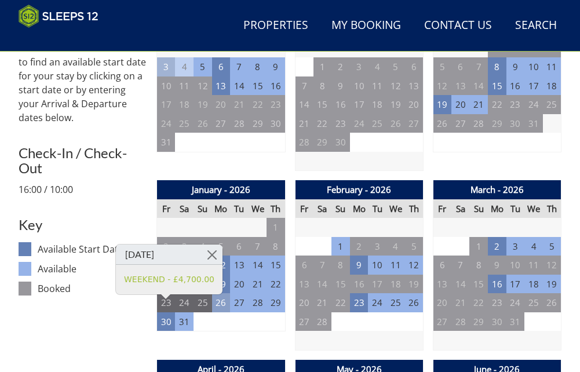
click at [223, 293] on td "26" at bounding box center [221, 302] width 19 height 19
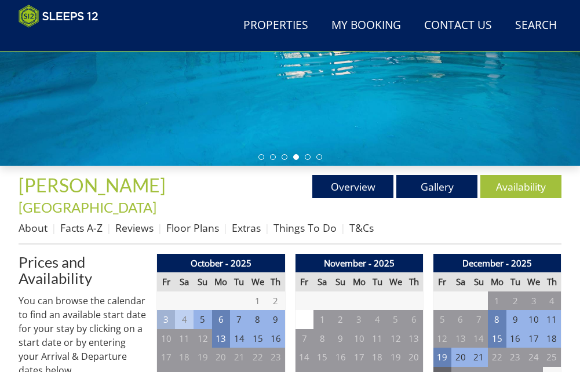
scroll to position [97, 0]
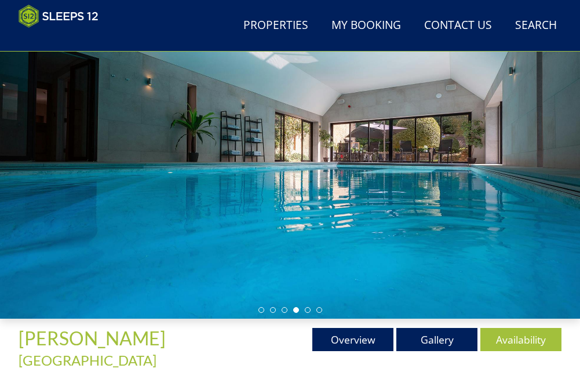
drag, startPoint x: 352, startPoint y: 242, endPoint x: 173, endPoint y: 254, distance: 179.5
click at [173, 254] on div at bounding box center [290, 156] width 580 height 325
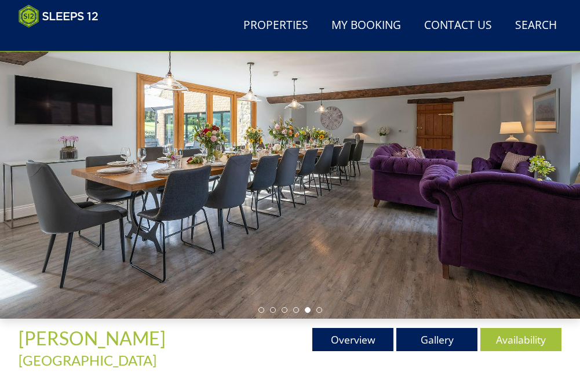
click at [419, 268] on div at bounding box center [290, 156] width 580 height 325
click at [445, 345] on link "Gallery" at bounding box center [437, 339] width 81 height 23
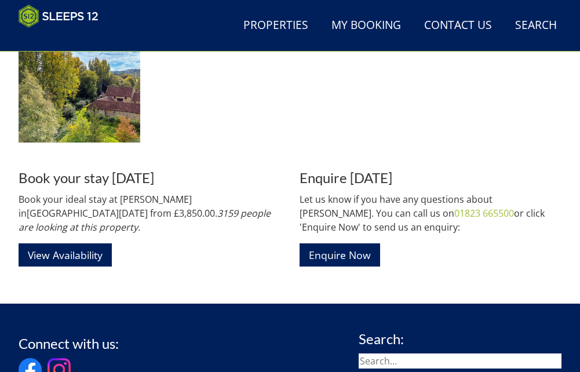
scroll to position [2431, 0]
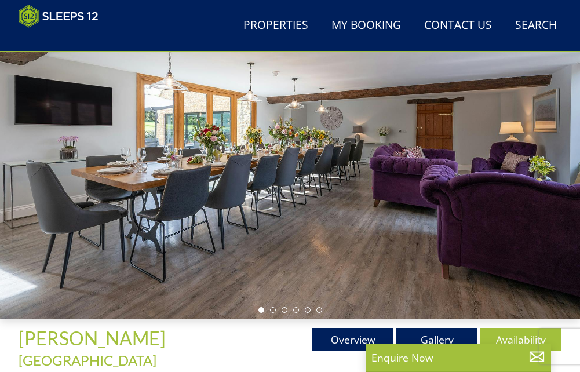
scroll to position [170, 0]
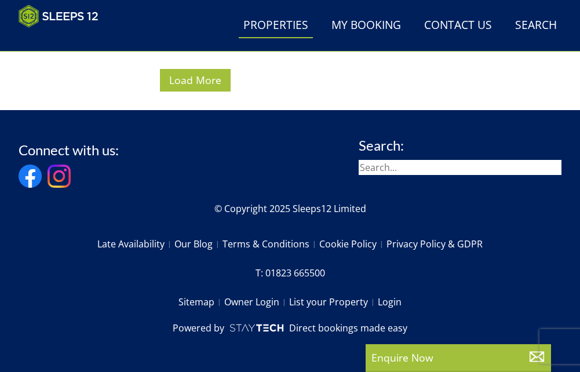
scroll to position [0, 669]
click at [377, 20] on link "My Booking" at bounding box center [366, 26] width 79 height 26
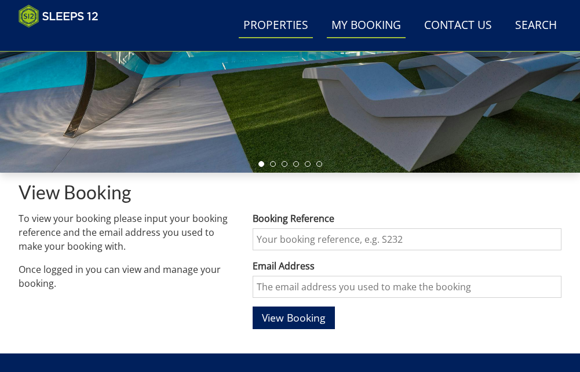
scroll to position [223, 0]
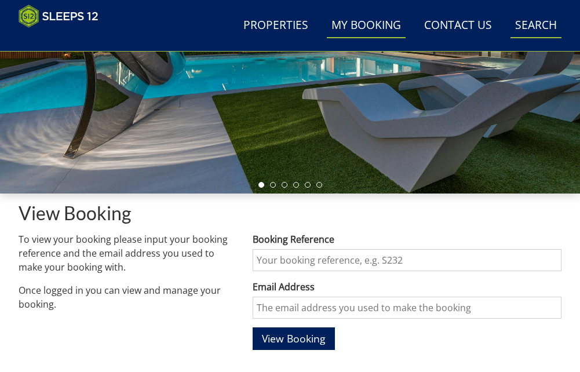
click at [533, 27] on link "Search Check Availability" at bounding box center [536, 26] width 51 height 26
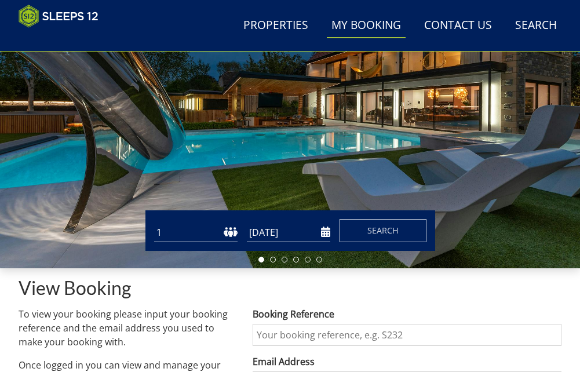
scroll to position [155, 0]
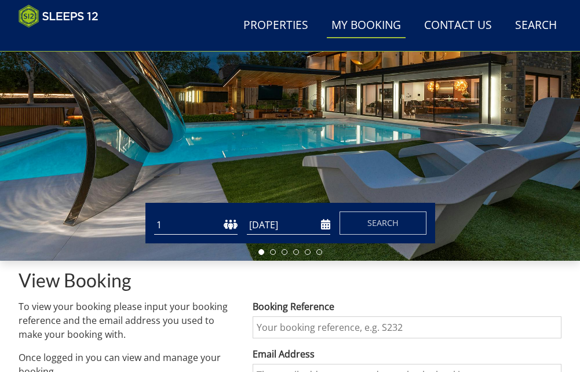
click at [215, 224] on select "1 2 3 4 5 6 7 8 9 10 11 12 13 14 15 16 17 18 19 20 21 22 23 24 25 26 27 28 29 3…" at bounding box center [195, 225] width 83 height 19
select select "20"
click at [154, 220] on select "1 2 3 4 5 6 7 8 9 10 11 12 13 14 15 16 17 18 19 20 21 22 23 24 25 26 27 28 29 3…" at bounding box center [195, 225] width 83 height 19
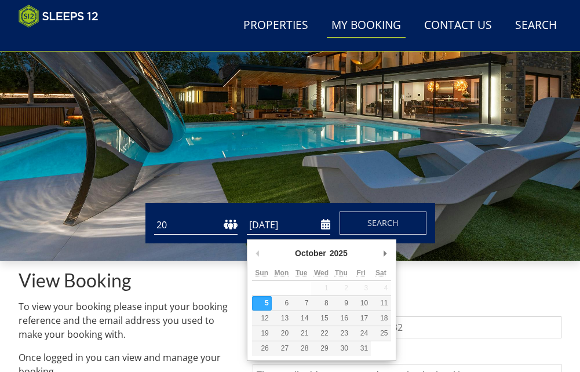
click at [292, 235] on input "[DATE]" at bounding box center [288, 225] width 83 height 19
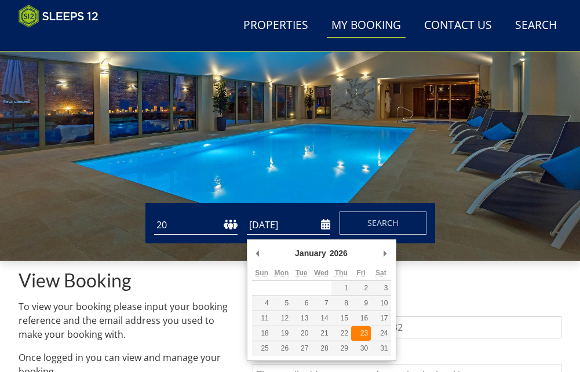
type input "[DATE]"
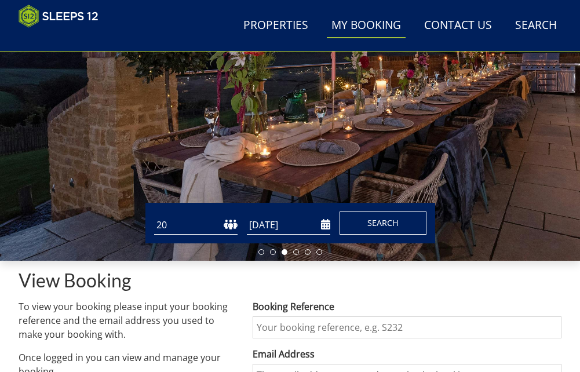
click at [376, 228] on span "Search" at bounding box center [383, 222] width 31 height 11
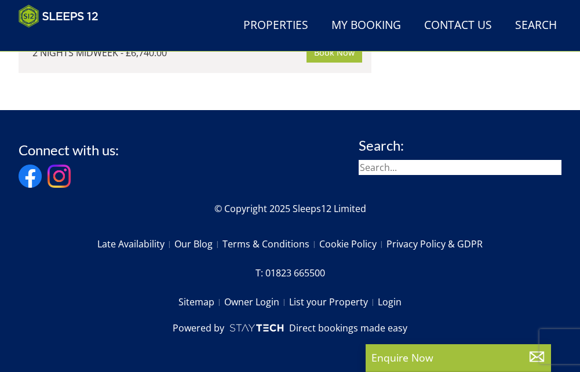
scroll to position [7584, 0]
